Goal: Check status

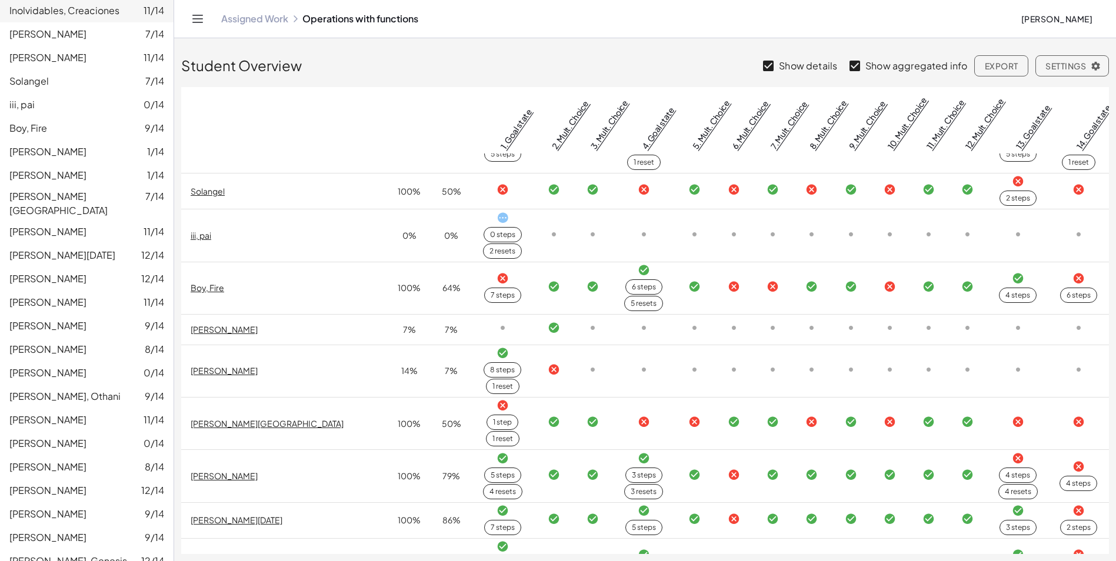
scroll to position [295, 0]
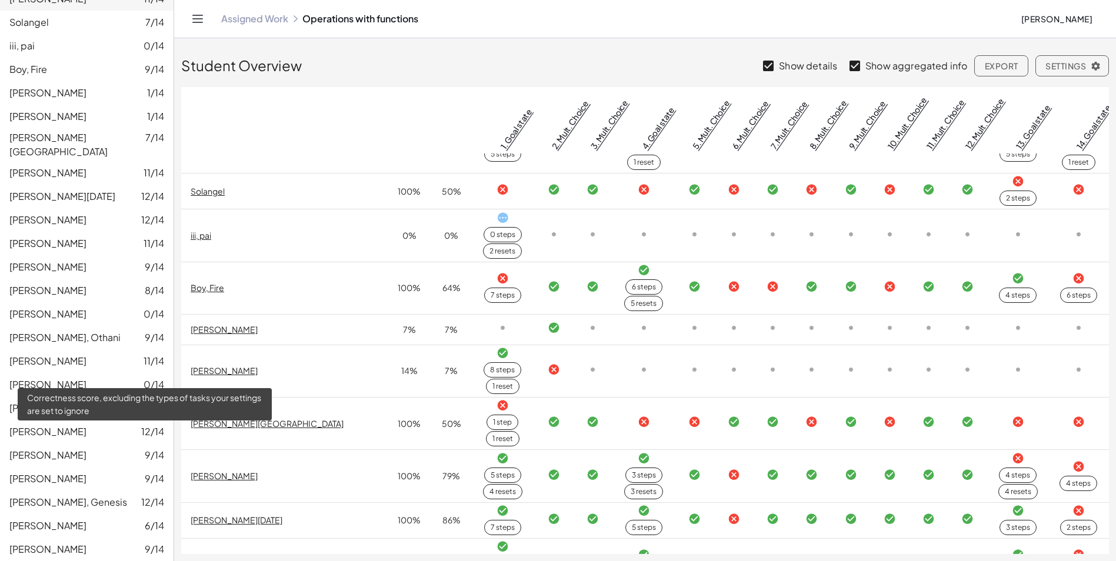
click at [145, 378] on span "0/14" at bounding box center [154, 385] width 21 height 14
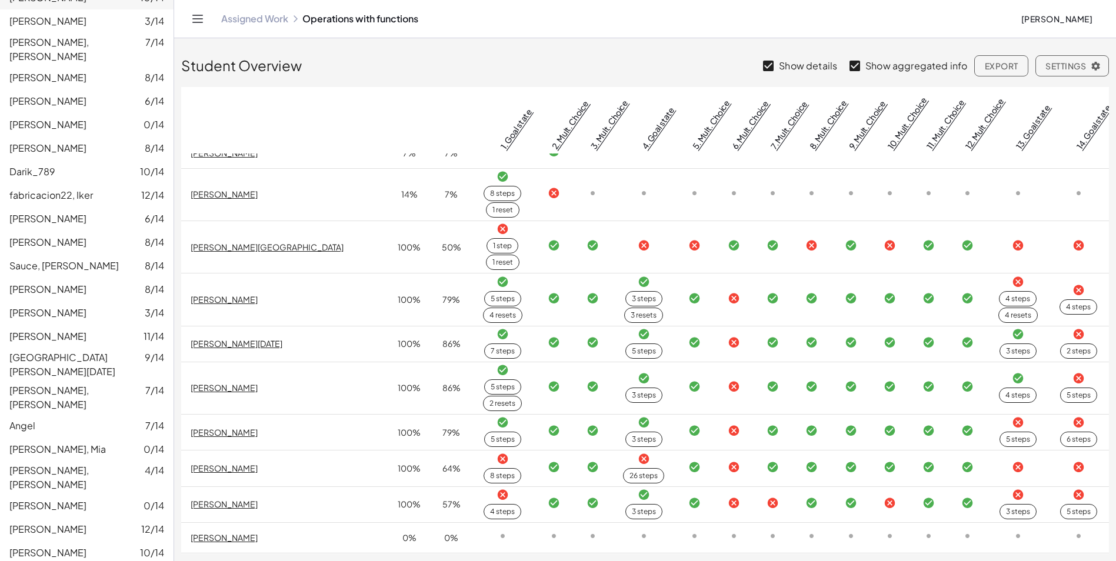
scroll to position [1237, 0]
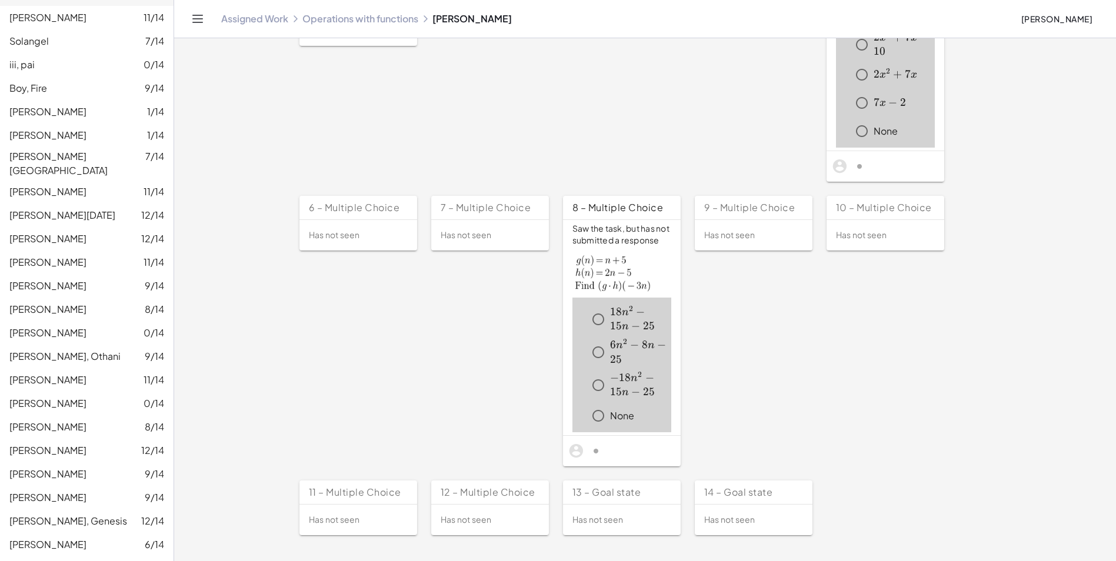
scroll to position [353, 0]
